Goal: Task Accomplishment & Management: Use online tool/utility

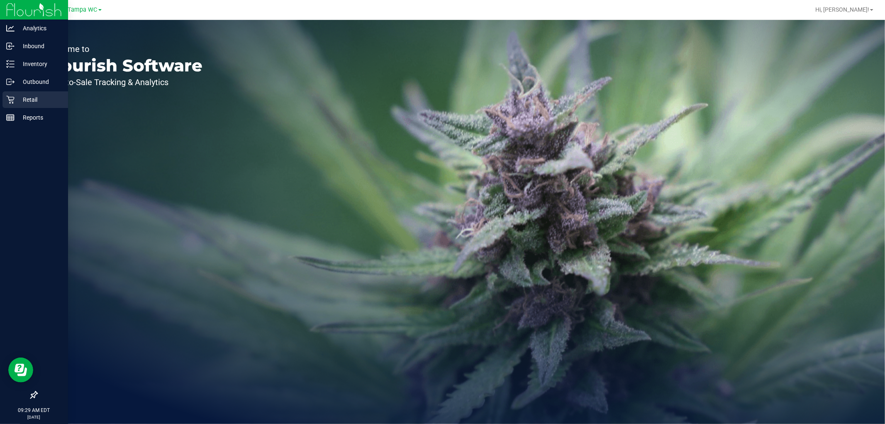
click at [15, 100] on p "Retail" at bounding box center [40, 100] width 50 height 10
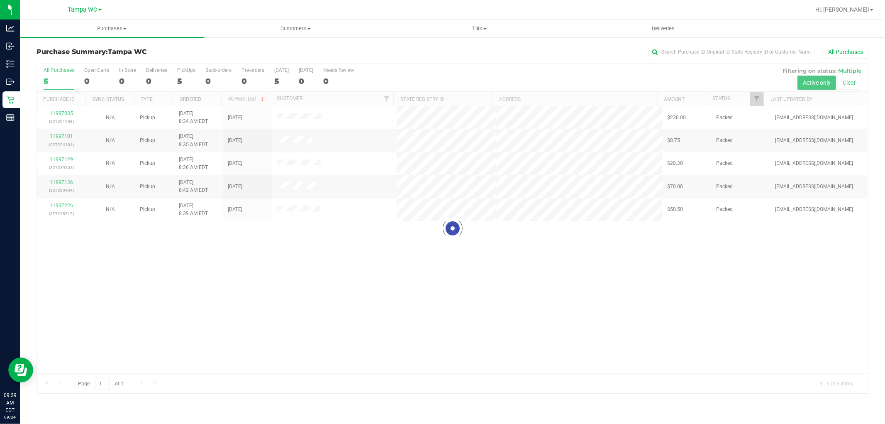
click at [341, 260] on div "Loading... 11997035 (327201908) N/A Pickup [DATE] 8:34 AM EDT 9/24/2025 $230.00…" at bounding box center [452, 239] width 831 height 267
click at [385, 272] on div "11997035 (327201908) N/A Pickup [DATE] 8:34 AM EDT 9/24/2025 $230.00 Packed [EM…" at bounding box center [452, 239] width 831 height 267
click at [387, 272] on div "11997035 (327201908) N/A Pickup [DATE] 8:34 AM EDT 9/24/2025 $230.00 Packed [EM…" at bounding box center [452, 239] width 831 height 267
click at [302, 312] on div "11997035 (327201908) N/A Pickup [DATE] 8:34 AM EDT 9/24/2025 $230.00 Packed [EM…" at bounding box center [452, 239] width 831 height 267
click at [358, 276] on div at bounding box center [452, 228] width 831 height 329
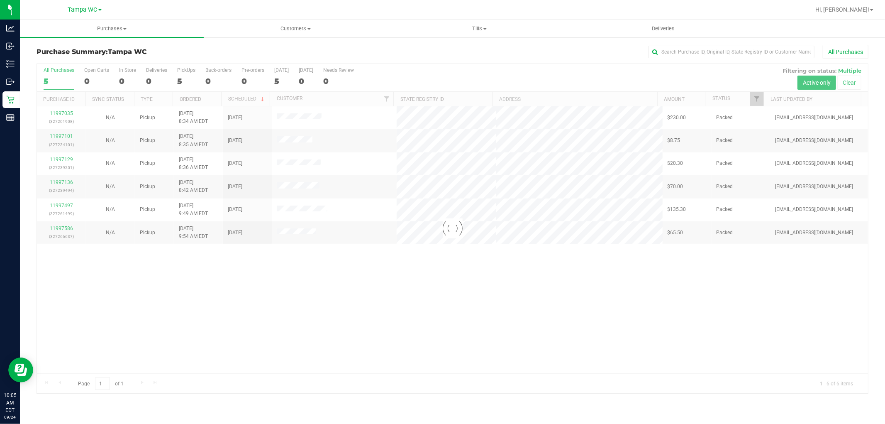
click at [272, 266] on div at bounding box center [452, 228] width 831 height 329
click at [309, 276] on div "11997035 (327201908) N/A Pickup [DATE] 8:34 AM EDT 9/24/2025 $230.00 Packed [EM…" at bounding box center [452, 239] width 831 height 267
click at [271, 287] on div "11997035 (327201908) N/A Pickup [DATE] 8:34 AM EDT 9/24/2025 $230.00 Packed [EM…" at bounding box center [452, 239] width 831 height 267
click at [398, 295] on div at bounding box center [452, 228] width 831 height 329
drag, startPoint x: 165, startPoint y: 267, endPoint x: 133, endPoint y: 259, distance: 33.4
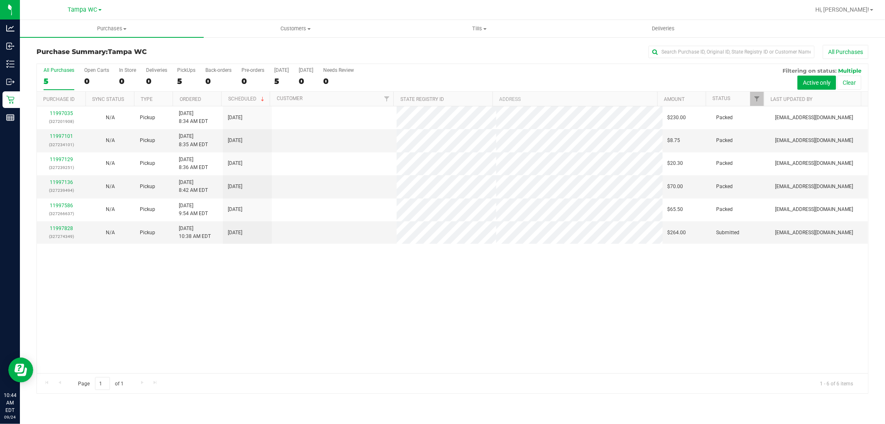
click at [164, 267] on div "11997035 (327201908) N/A Pickup [DATE] 8:34 AM EDT 9/24/2025 $230.00 Packed [EM…" at bounding box center [452, 239] width 831 height 267
click at [62, 231] on link "11997828" at bounding box center [61, 228] width 23 height 6
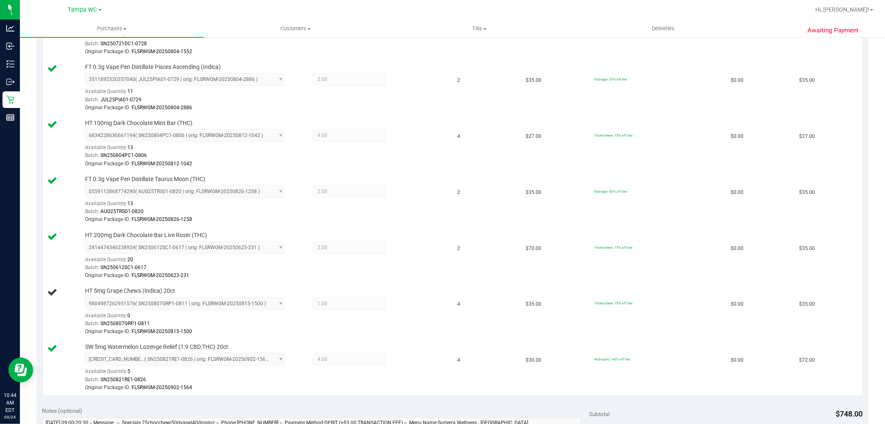
scroll to position [276, 0]
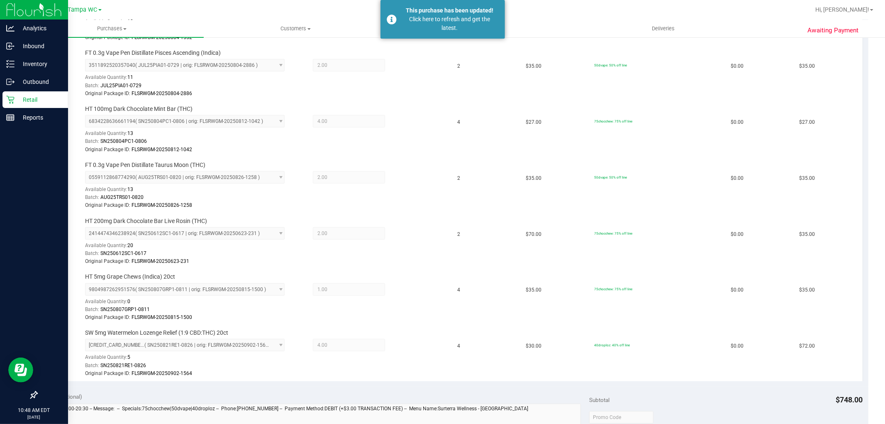
click at [11, 100] on icon at bounding box center [10, 100] width 8 height 8
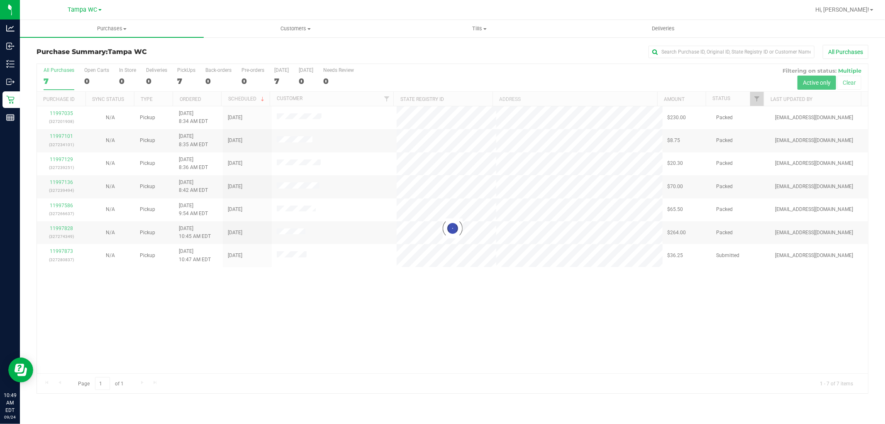
click at [467, 288] on div at bounding box center [452, 228] width 831 height 329
click at [467, 288] on div "11997035 (327201908) N/A Pickup [DATE] 8:34 AM EDT 9/24/2025 $230.00 Packed [EM…" at bounding box center [452, 239] width 831 height 267
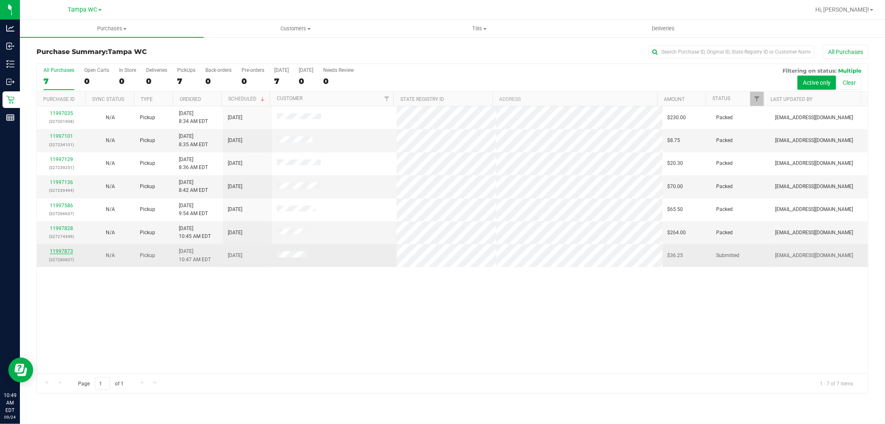
click at [62, 249] on link "11997873" at bounding box center [61, 251] width 23 height 6
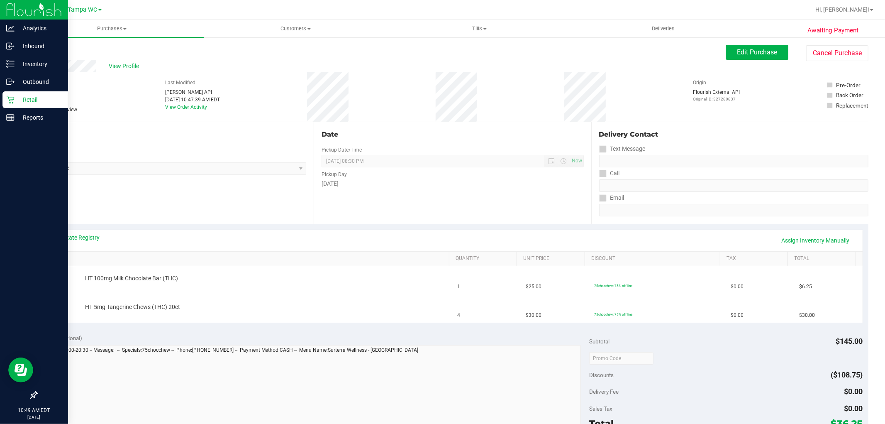
click at [10, 102] on icon at bounding box center [10, 99] width 8 height 8
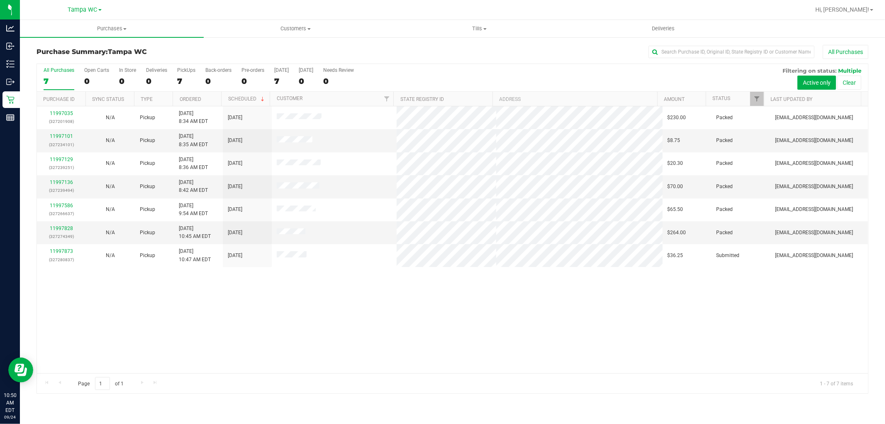
click at [254, 321] on div "11997035 (327201908) N/A Pickup [DATE] 8:34 AM EDT 9/24/2025 $230.00 Packed [EM…" at bounding box center [452, 239] width 831 height 267
click at [61, 341] on div "11997035 (327201908) N/A Pickup [DATE] 8:34 AM EDT 9/24/2025 $230.00 Packed [EM…" at bounding box center [452, 239] width 831 height 267
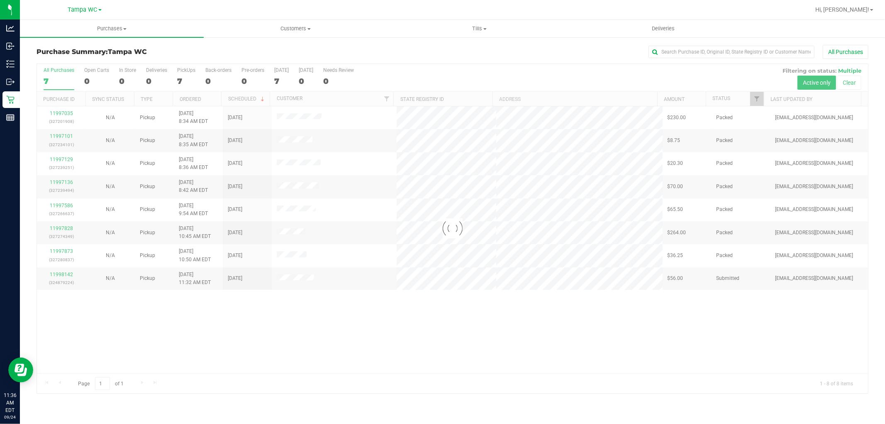
click at [436, 334] on div at bounding box center [452, 228] width 831 height 329
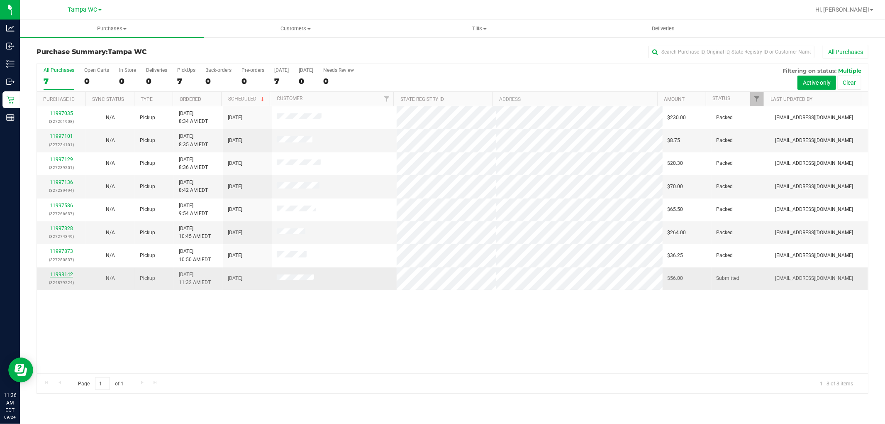
click at [57, 272] on link "11998142" at bounding box center [61, 274] width 23 height 6
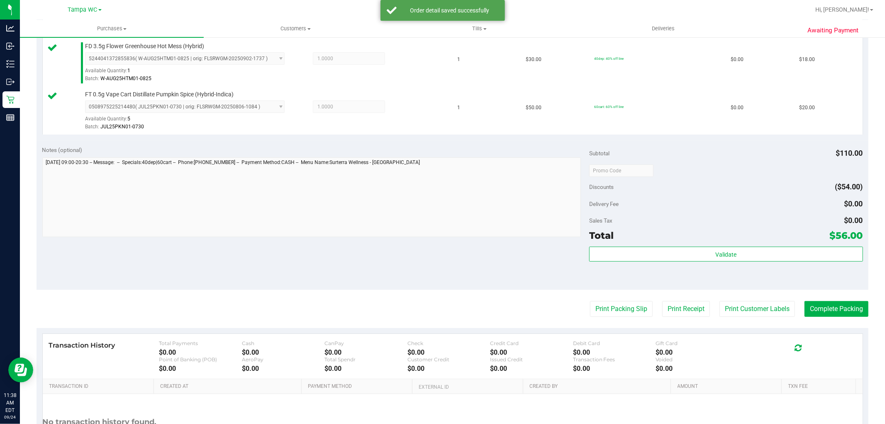
scroll to position [279, 0]
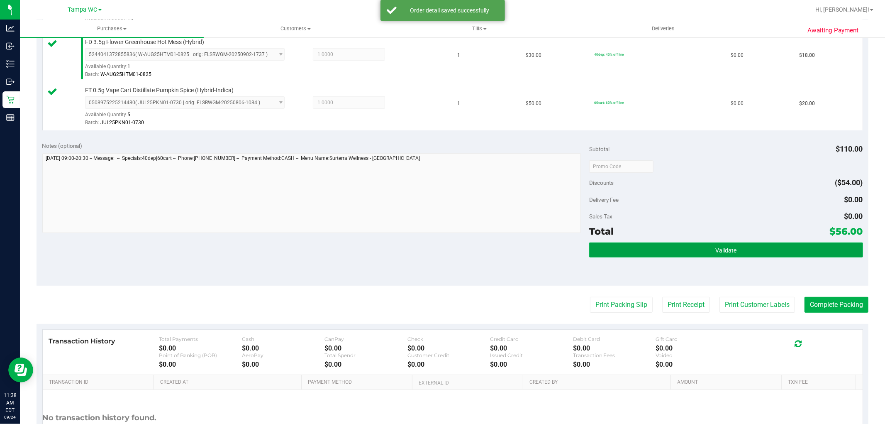
click at [729, 243] on button "Validate" at bounding box center [726, 249] width 274 height 15
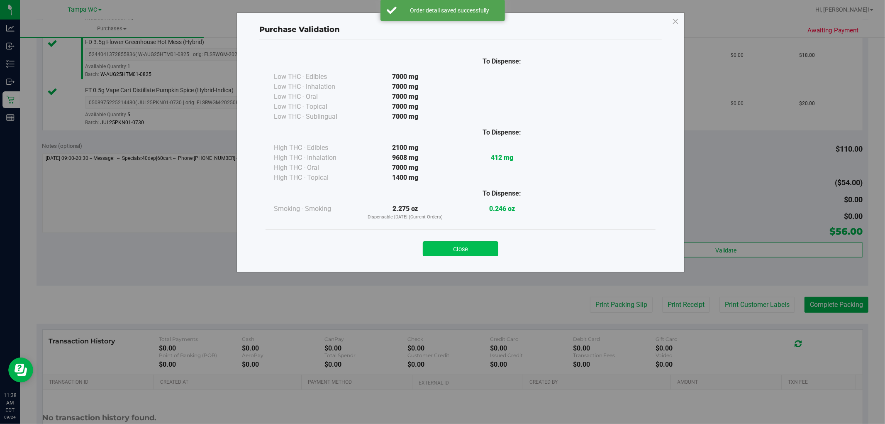
click at [470, 252] on button "Close" at bounding box center [461, 248] width 76 height 15
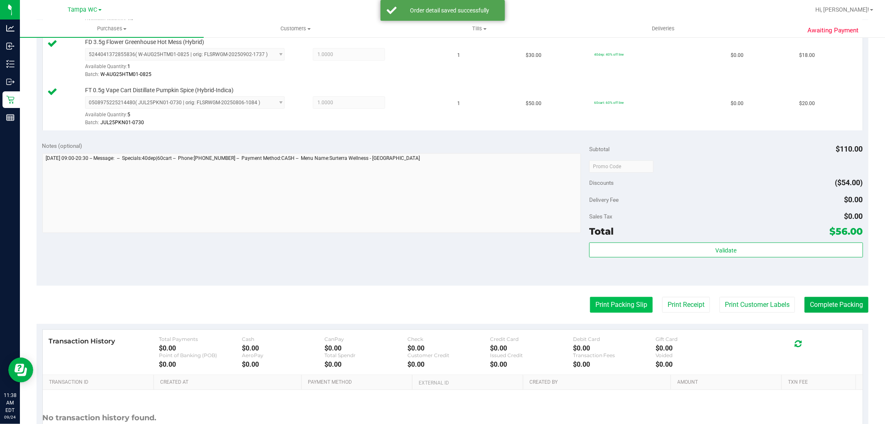
click at [609, 310] on button "Print Packing Slip" at bounding box center [621, 305] width 63 height 16
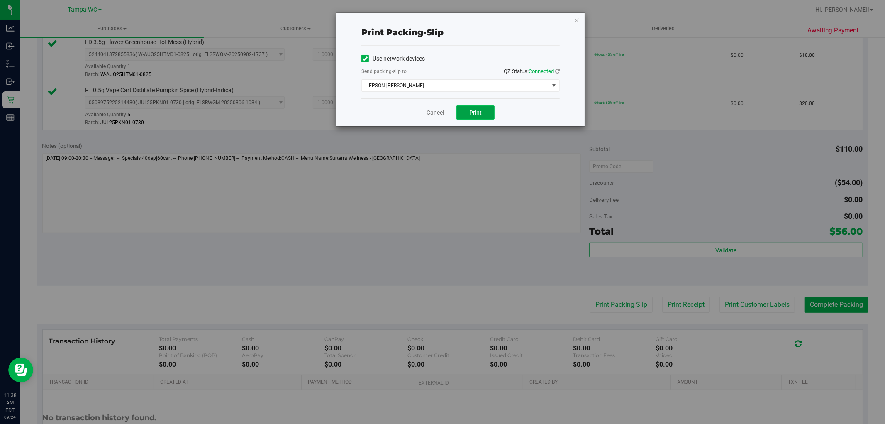
click at [465, 117] on button "Print" at bounding box center [476, 112] width 38 height 14
click at [430, 113] on link "Cancel" at bounding box center [435, 112] width 17 height 9
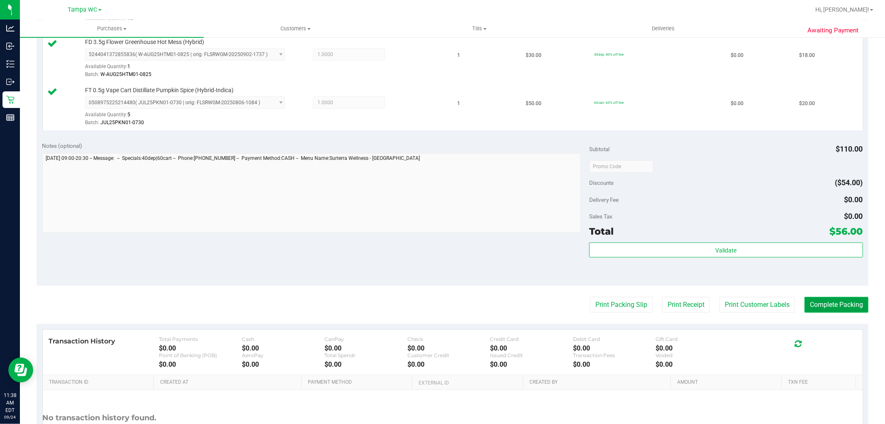
click at [821, 302] on button "Complete Packing" at bounding box center [837, 305] width 64 height 16
